Goal: Transaction & Acquisition: Purchase product/service

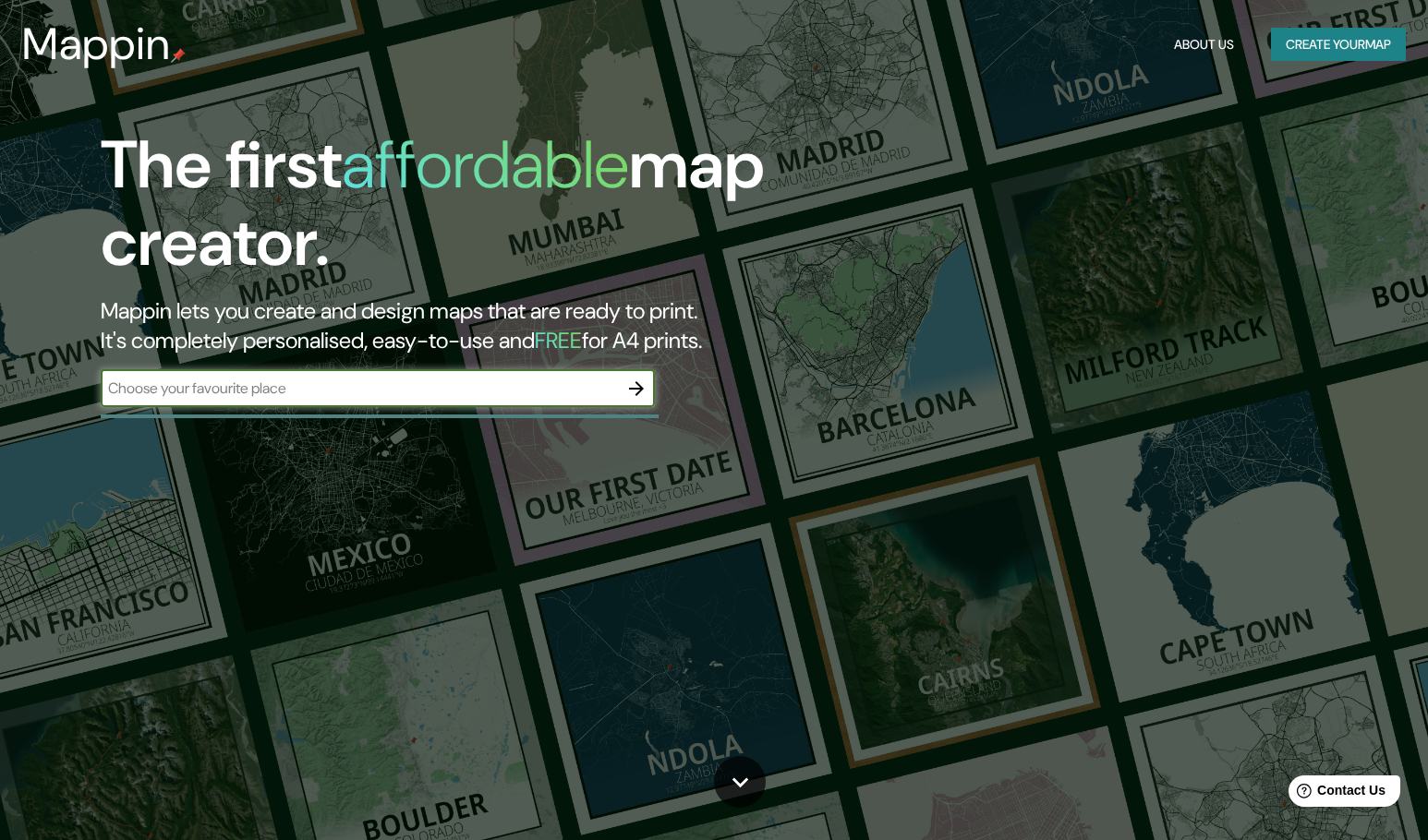
click at [385, 382] on input "text" at bounding box center [359, 388] width 517 height 21
type input "SAN JERONIMO"
click at [643, 383] on icon "button" at bounding box center [636, 388] width 22 height 22
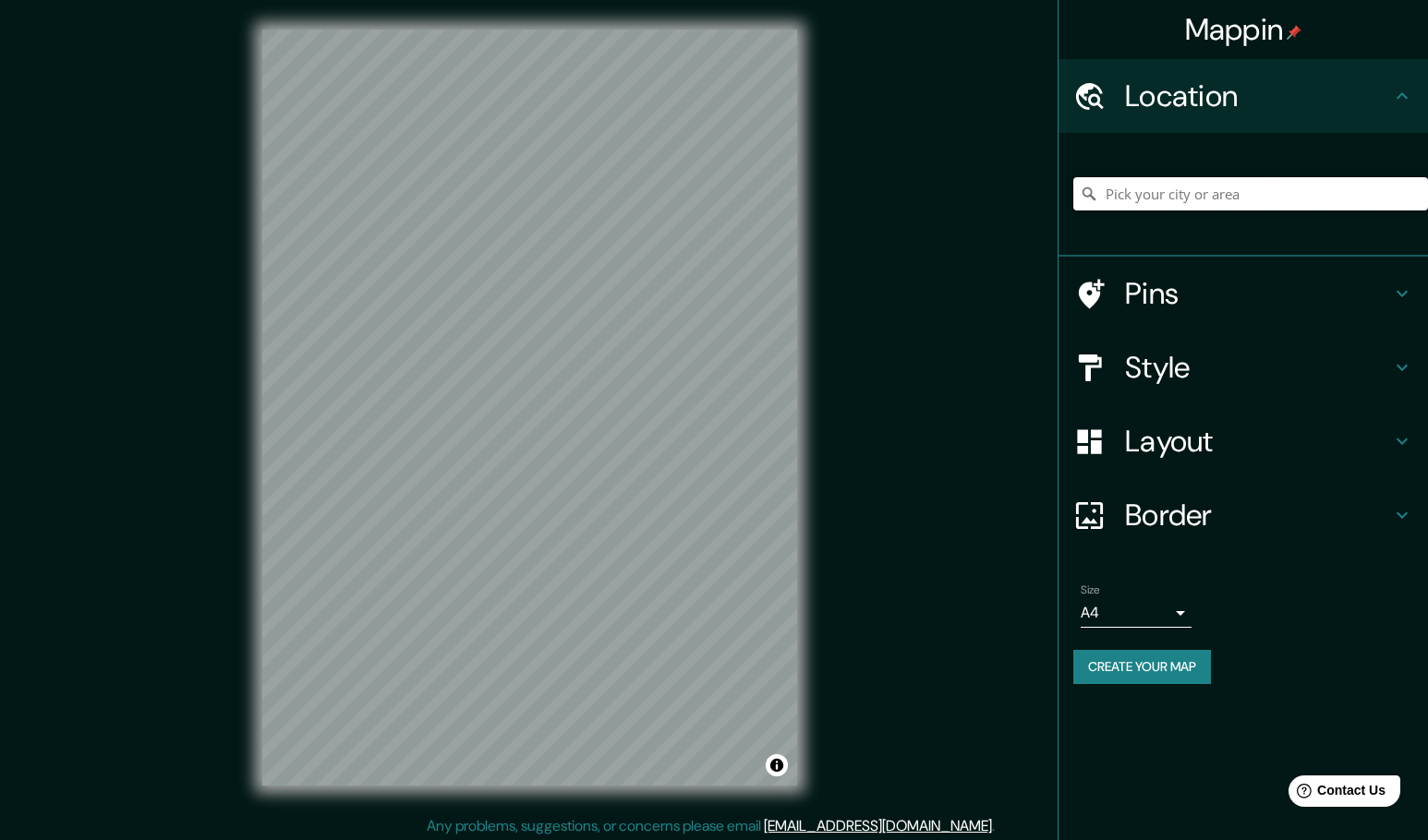
click at [1161, 191] on input "Pick your city or area" at bounding box center [1250, 194] width 355 height 33
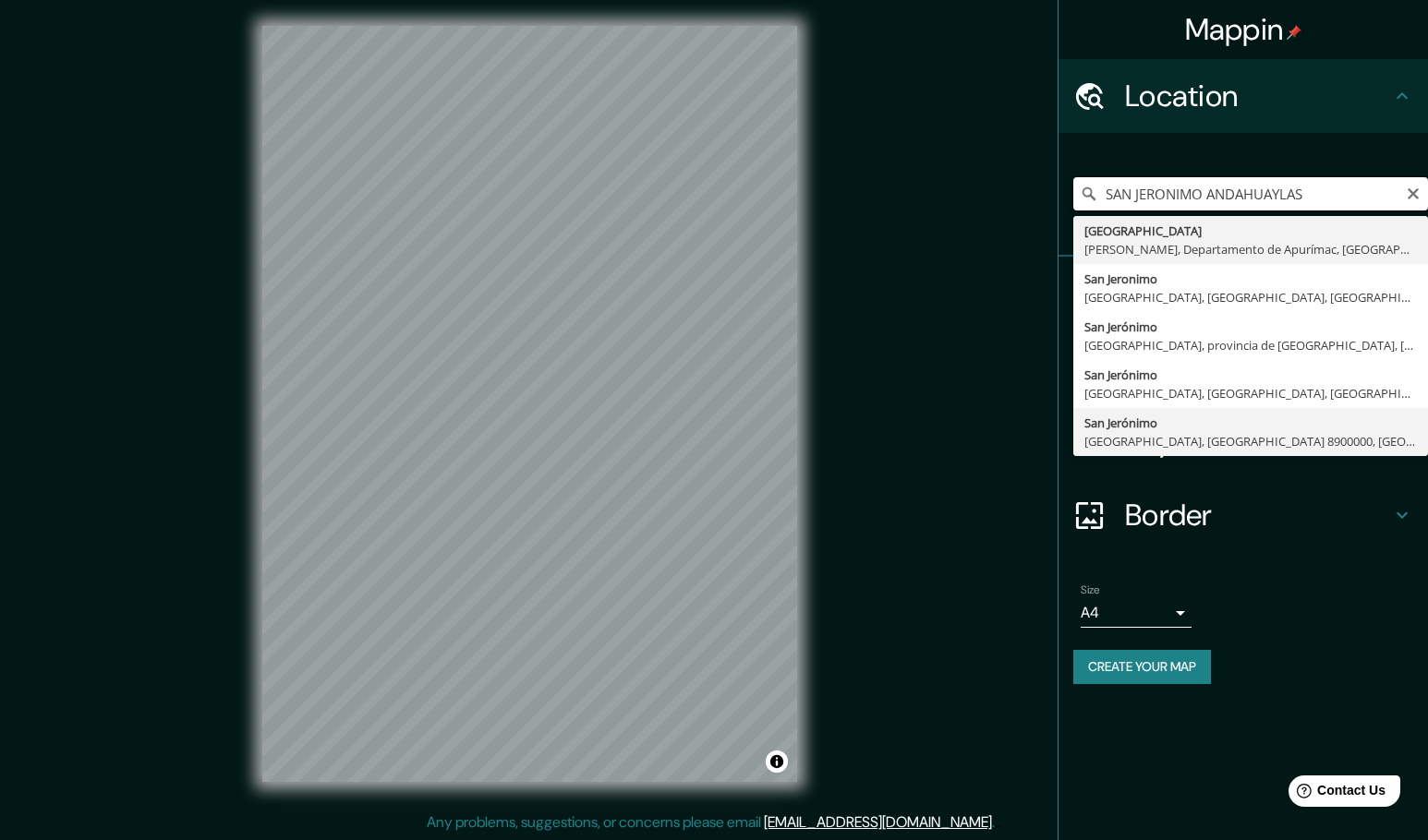
scroll to position [5, 0]
drag, startPoint x: 1310, startPoint y: 190, endPoint x: 1199, endPoint y: 200, distance: 111.4
click at [1199, 200] on input "SAN JERONIMO ANDAHUAYLAS" at bounding box center [1250, 194] width 355 height 33
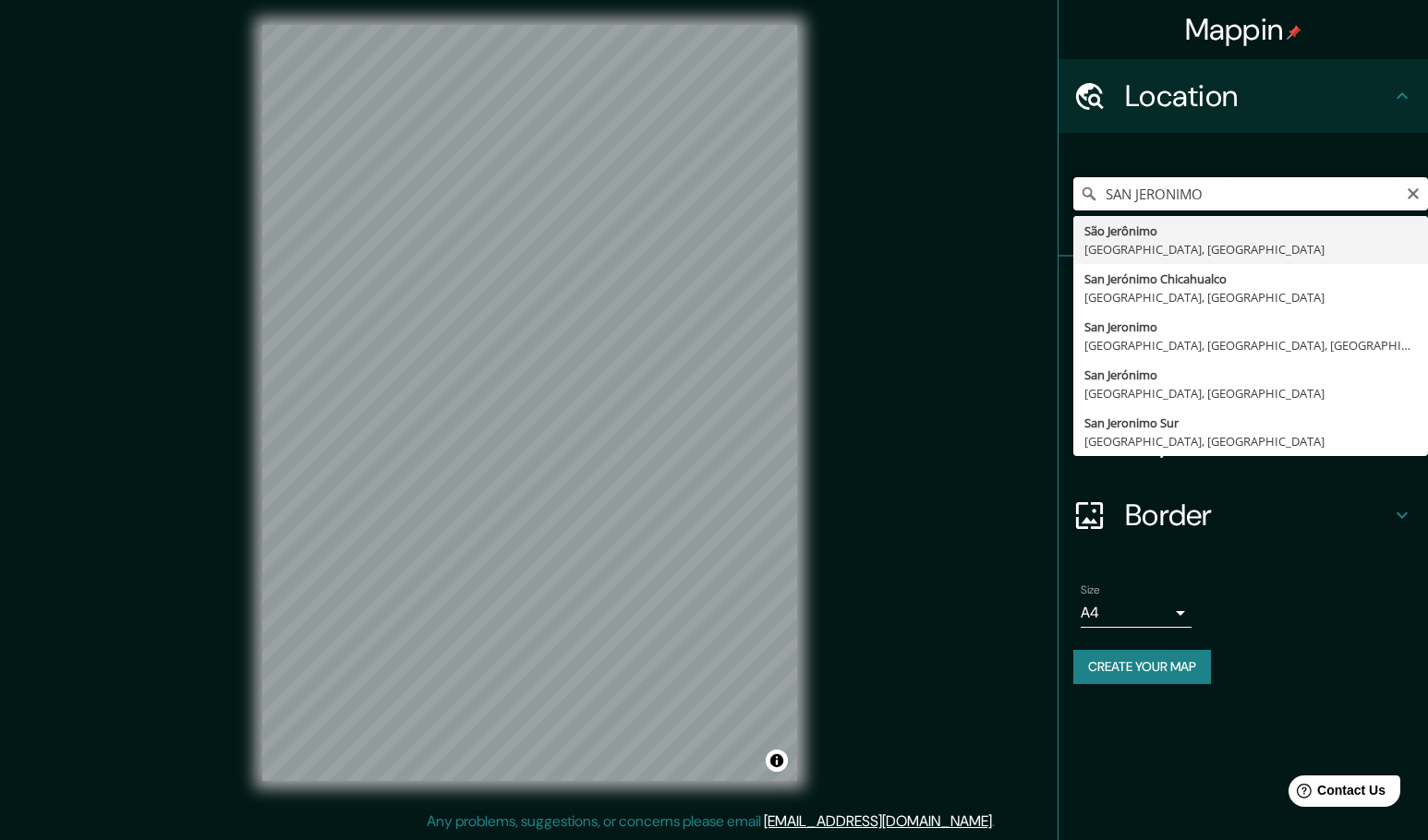
click at [1104, 190] on input "SAN JERONIMO" at bounding box center [1250, 194] width 355 height 33
drag, startPoint x: 1294, startPoint y: 201, endPoint x: 845, endPoint y: 218, distance: 449.3
click at [845, 218] on div "Mappin Location [GEOGRAPHIC_DATA][PERSON_NAME][PERSON_NAME], [GEOGRAPHIC_DATA],…" at bounding box center [714, 418] width 1428 height 845
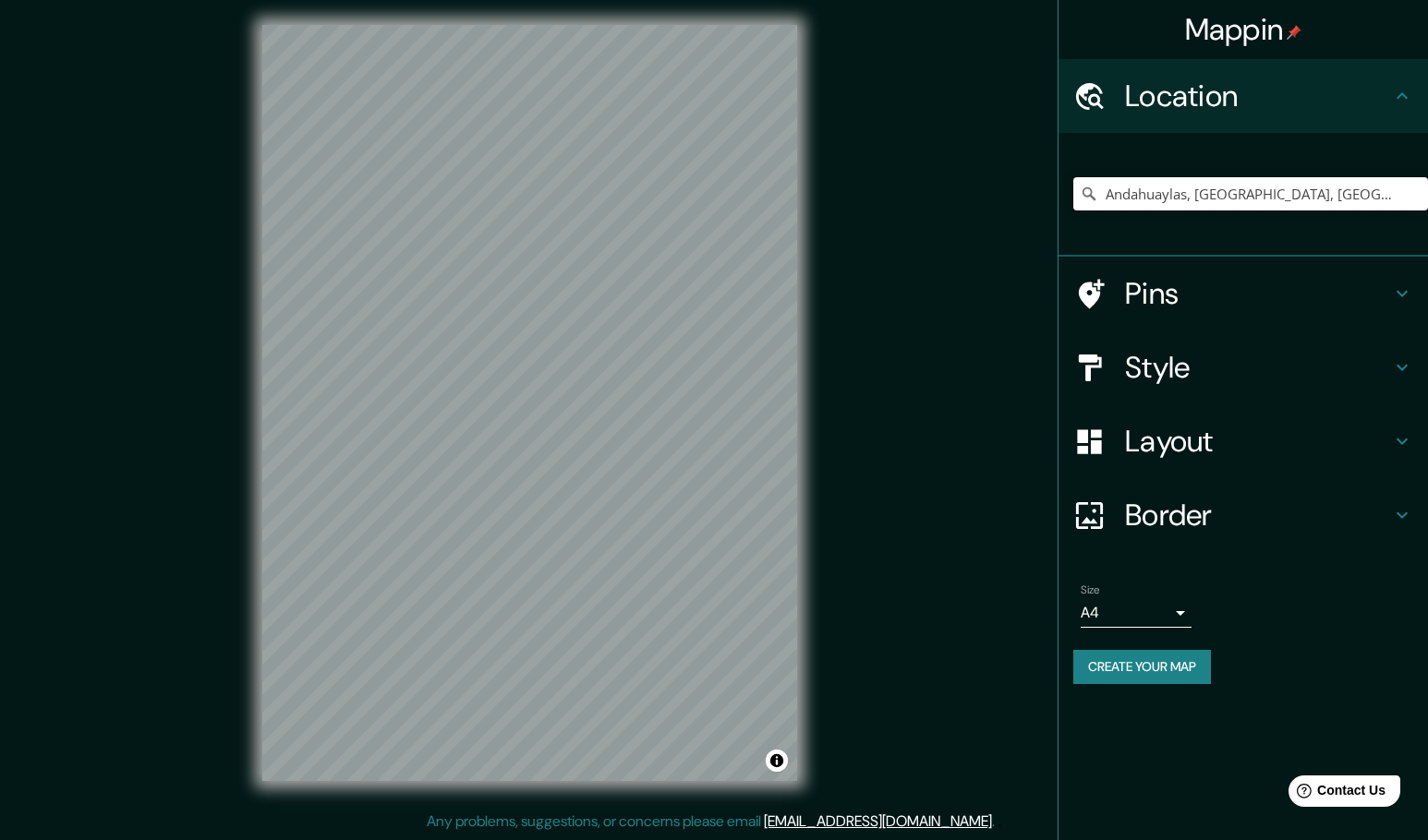
type input "Andahuaylas, [GEOGRAPHIC_DATA], [GEOGRAPHIC_DATA]"
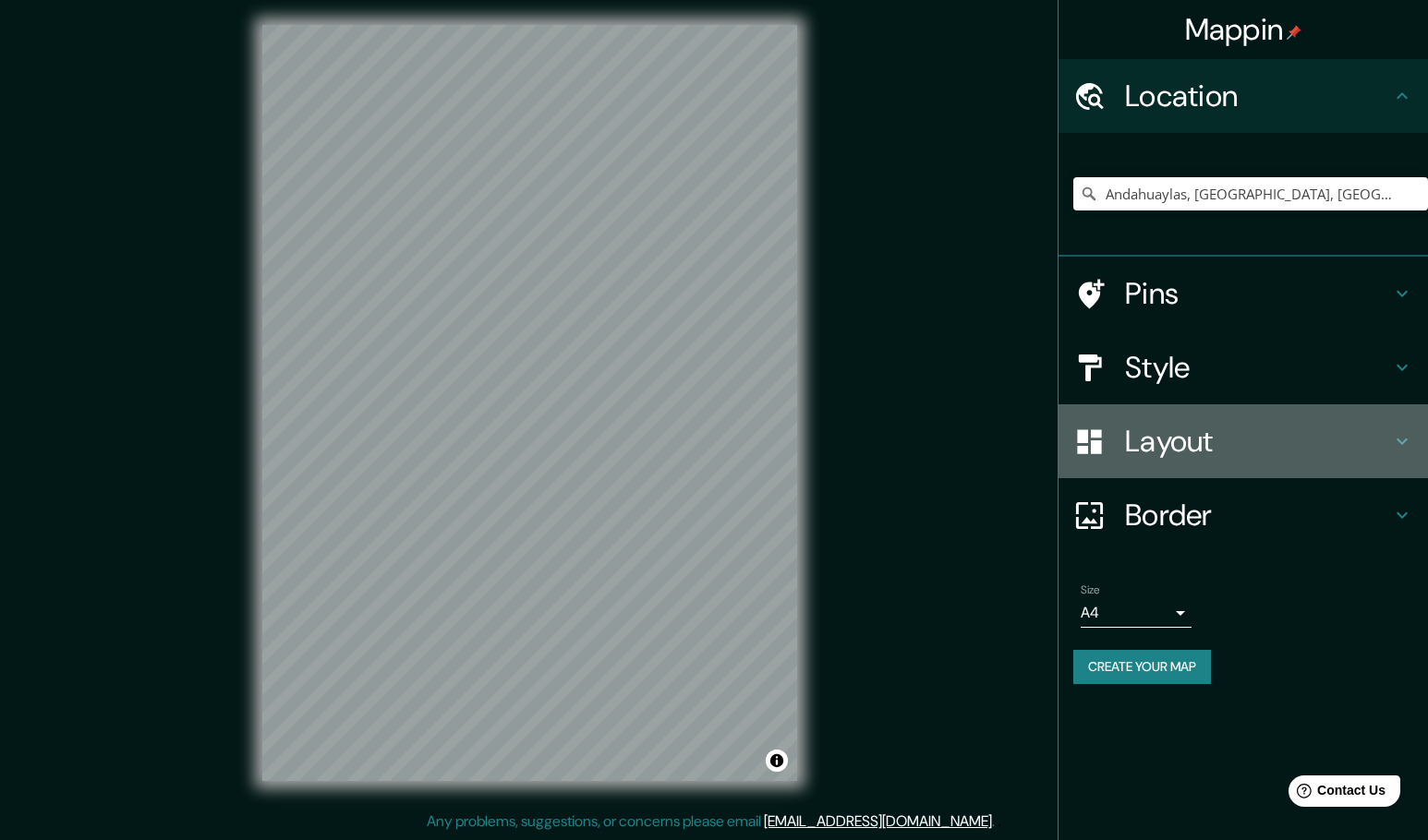
click at [1204, 447] on h4 "Layout" at bounding box center [1258, 441] width 266 height 37
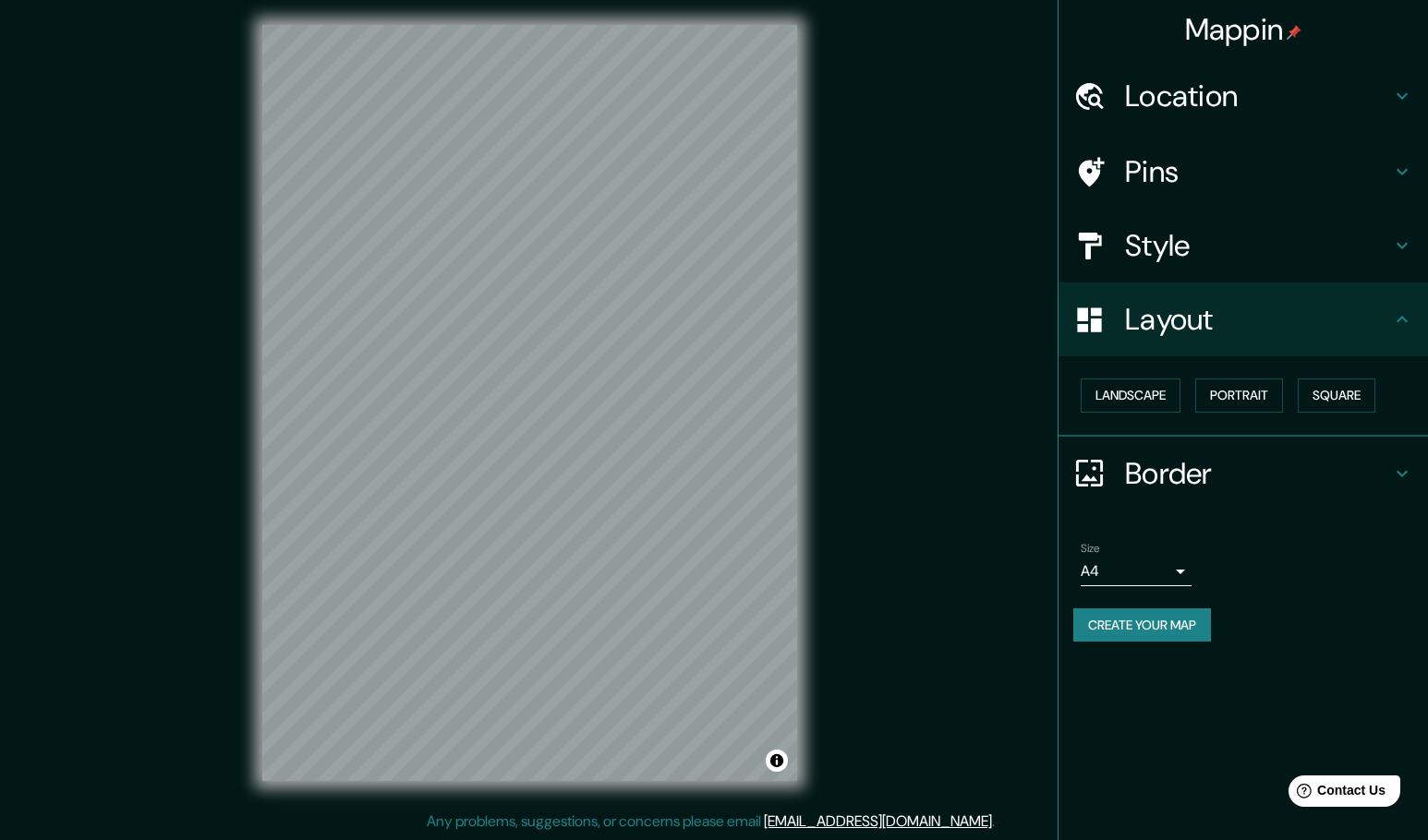
click at [1204, 249] on h4 "Style" at bounding box center [1258, 245] width 266 height 37
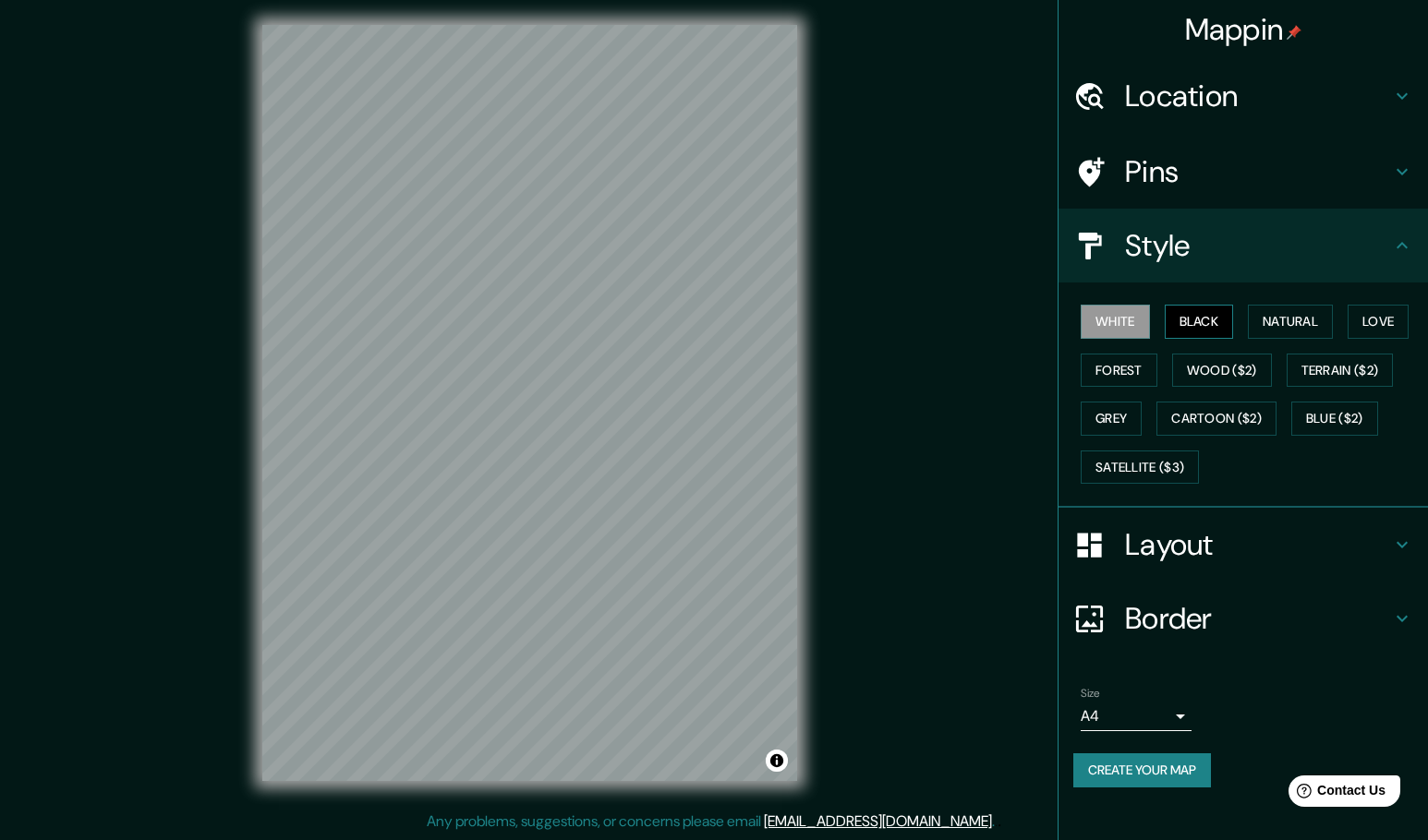
click at [1207, 322] on button "Black" at bounding box center [1199, 322] width 69 height 34
click at [1281, 321] on button "Natural" at bounding box center [1289, 322] width 85 height 34
click at [1379, 322] on button "Love" at bounding box center [1378, 322] width 61 height 34
click at [1285, 319] on button "Natural" at bounding box center [1289, 322] width 85 height 34
click at [1139, 361] on button "Forest" at bounding box center [1118, 371] width 77 height 34
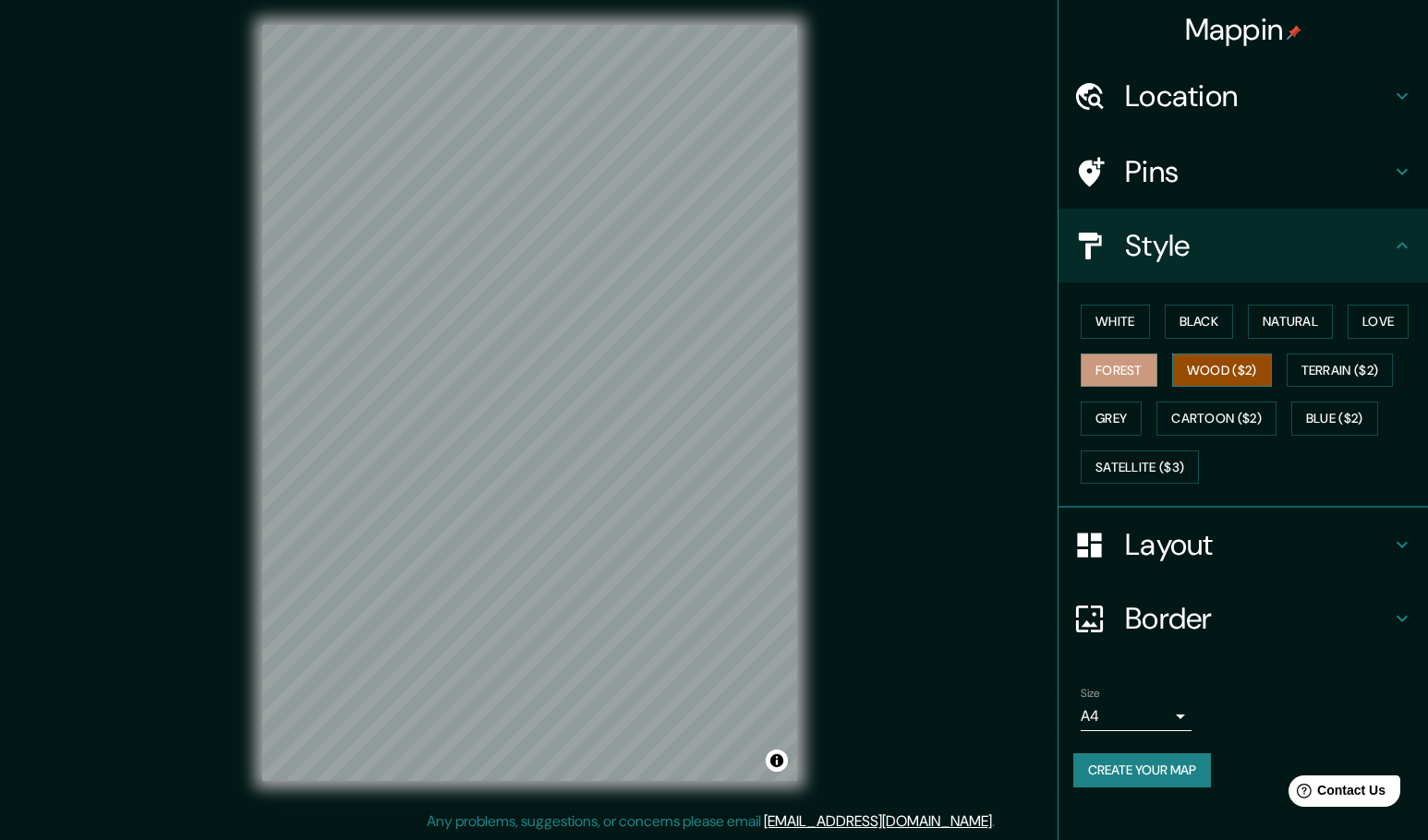
click at [1195, 364] on button "Wood ($2)" at bounding box center [1221, 371] width 100 height 34
click at [1125, 415] on button "Grey" at bounding box center [1111, 419] width 61 height 34
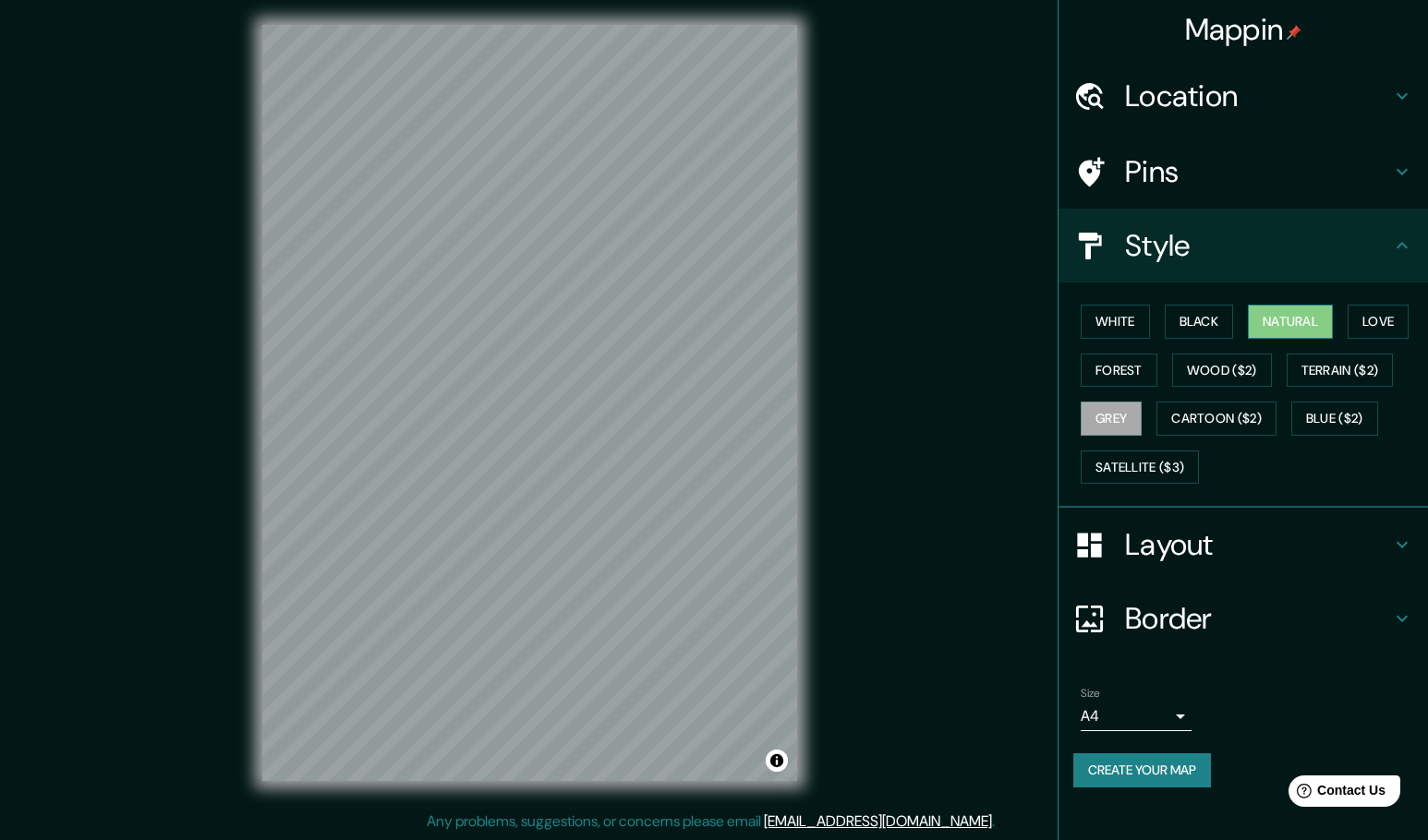
click at [1306, 319] on button "Natural" at bounding box center [1289, 322] width 85 height 34
